Goal: Check status

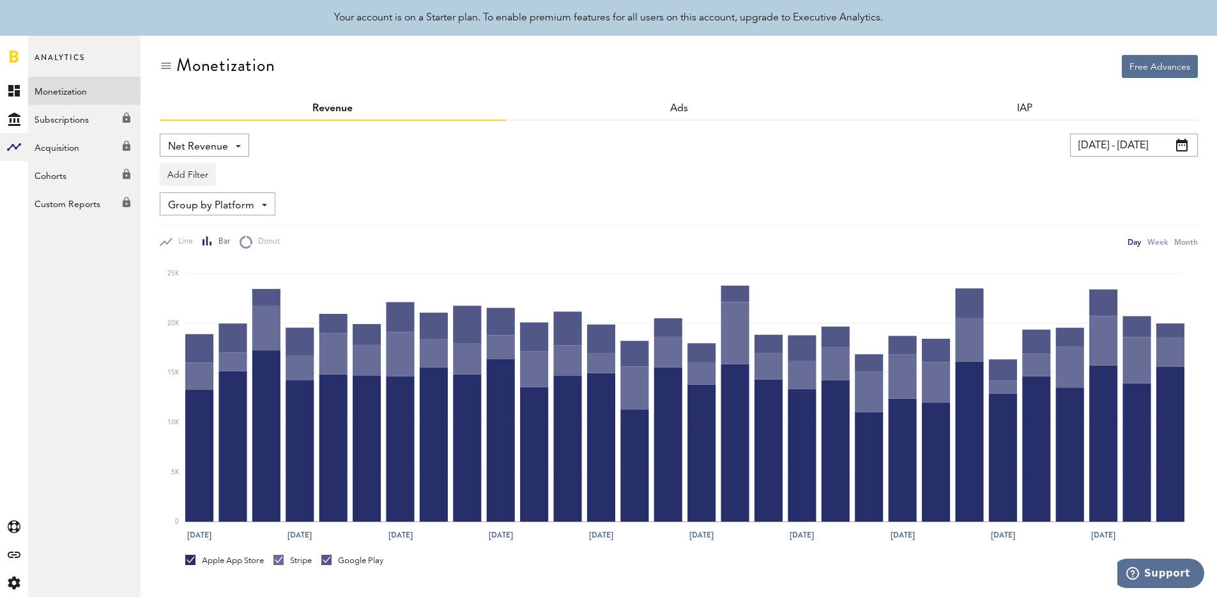
click at [917, 202] on div "Group by Platform Group by Platform Group by Revenue Type Group by App" at bounding box center [679, 203] width 1038 height 23
click at [1175, 247] on div "Month" at bounding box center [1186, 241] width 24 height 13
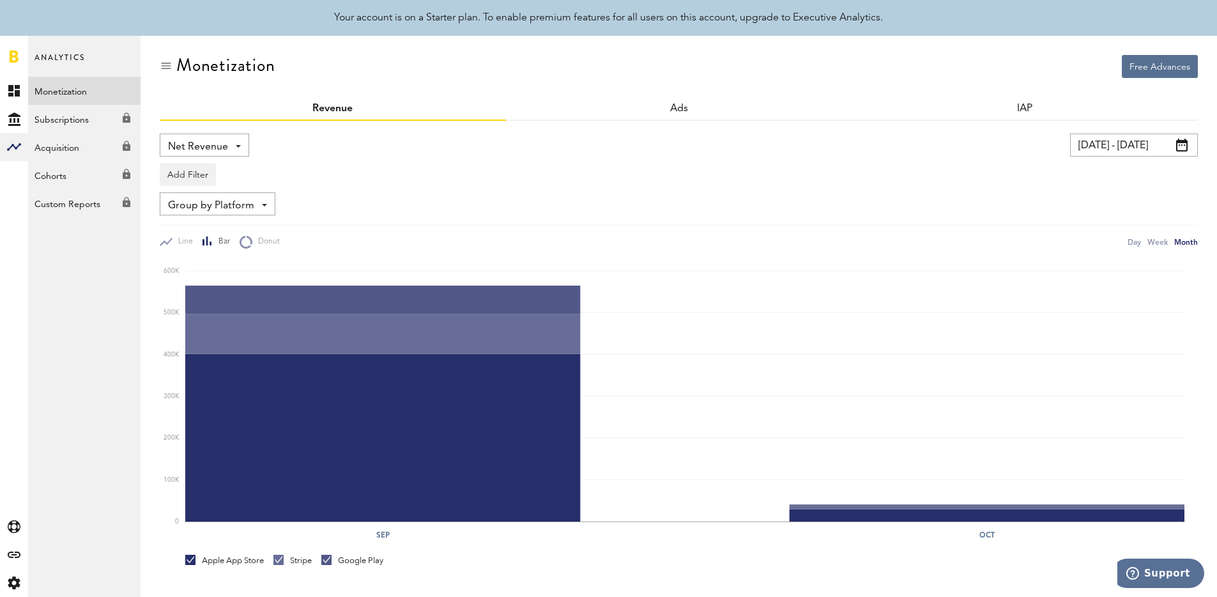
click at [1195, 155] on input "[DATE] - [DATE]" at bounding box center [1134, 144] width 128 height 23
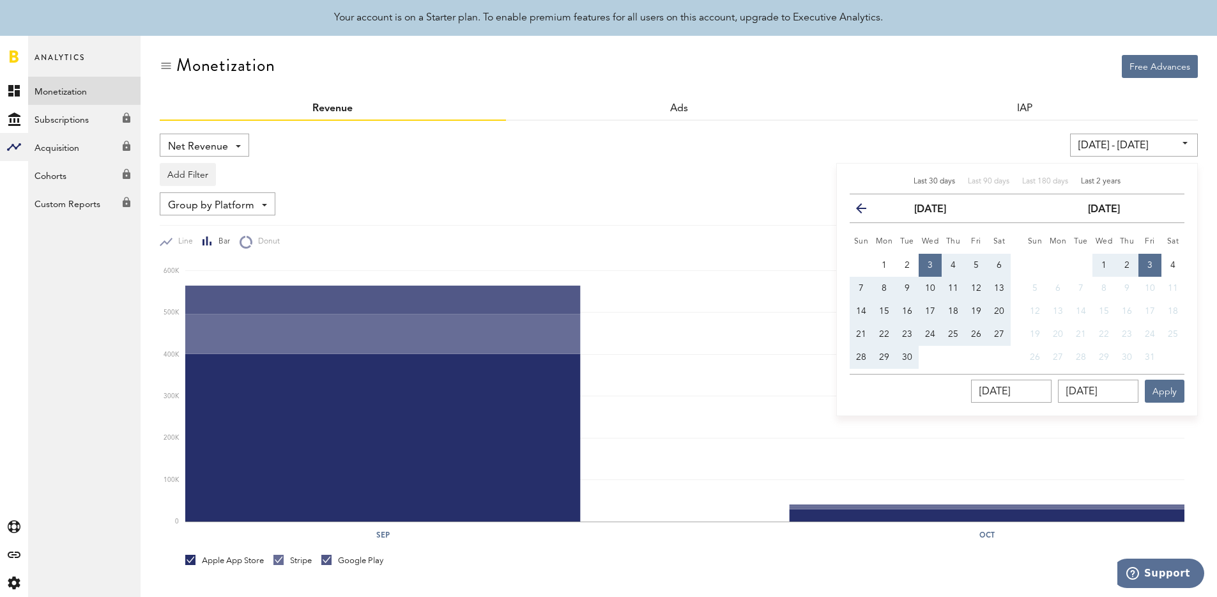
click at [1118, 178] on span "Last 2 years" at bounding box center [1101, 182] width 40 height 8
type input "[DATE] - [DATE]"
type input "[DATE]"
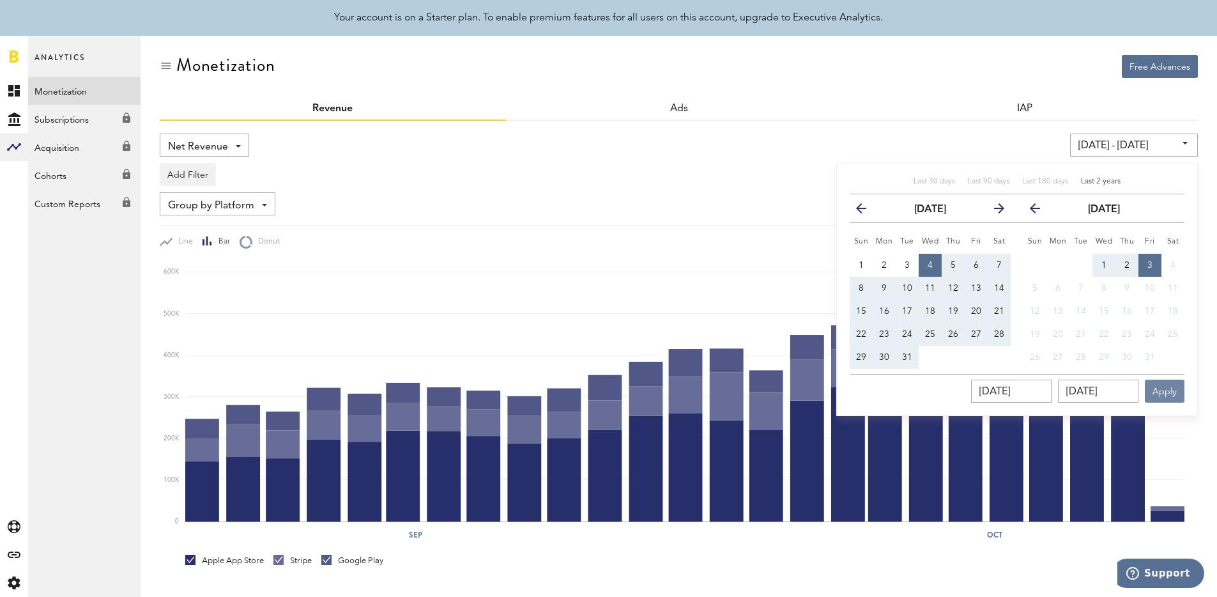
click at [1170, 383] on button "Apply" at bounding box center [1165, 390] width 40 height 23
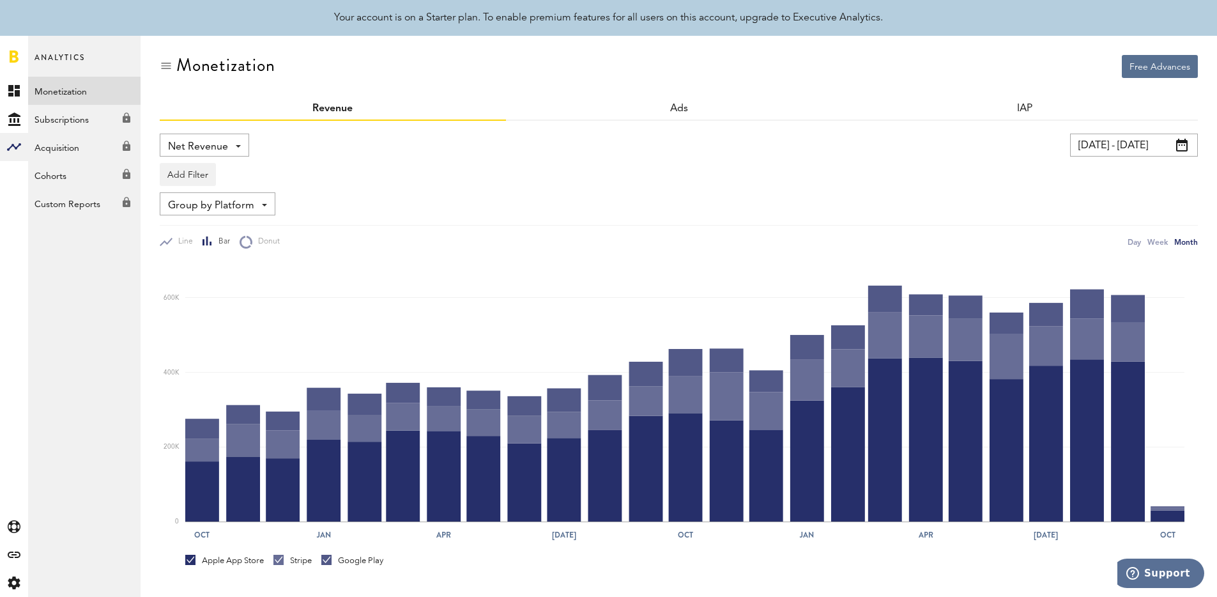
click at [977, 193] on div "Group by Platform Group by Platform Group by Revenue Type Group by App" at bounding box center [679, 203] width 1038 height 23
